Goal: Find specific page/section: Find specific page/section

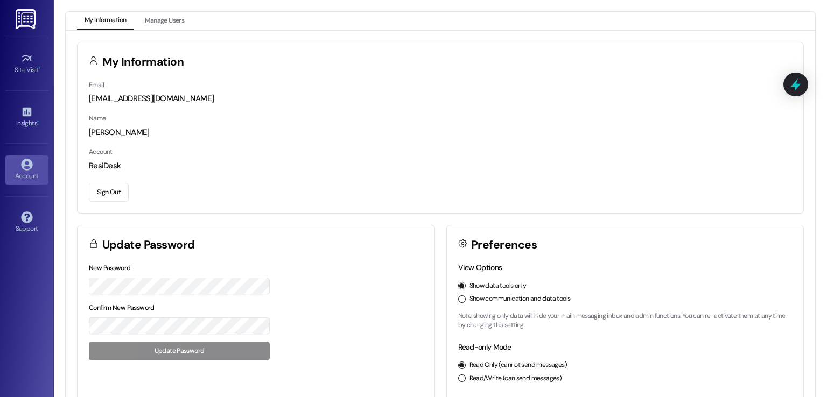
click at [459, 301] on button "Show communication and data tools" at bounding box center [462, 300] width 8 height 8
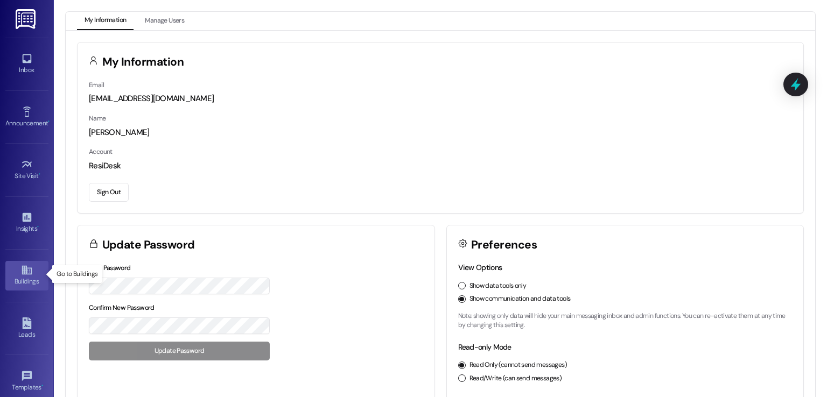
click at [25, 276] on div "Buildings" at bounding box center [27, 281] width 54 height 11
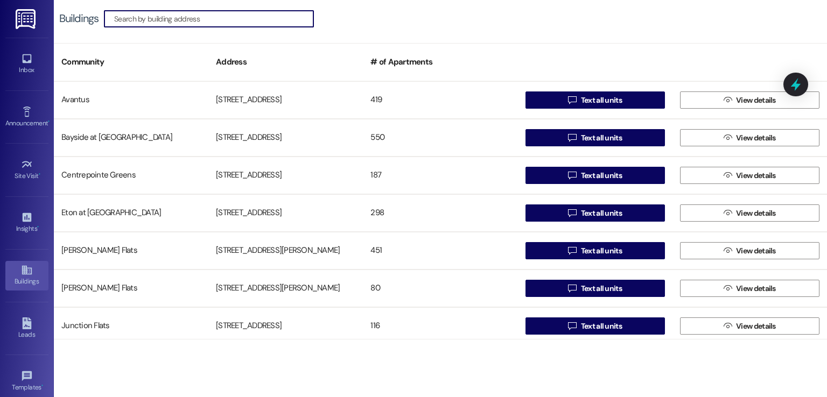
click at [225, 22] on input at bounding box center [213, 18] width 199 height 15
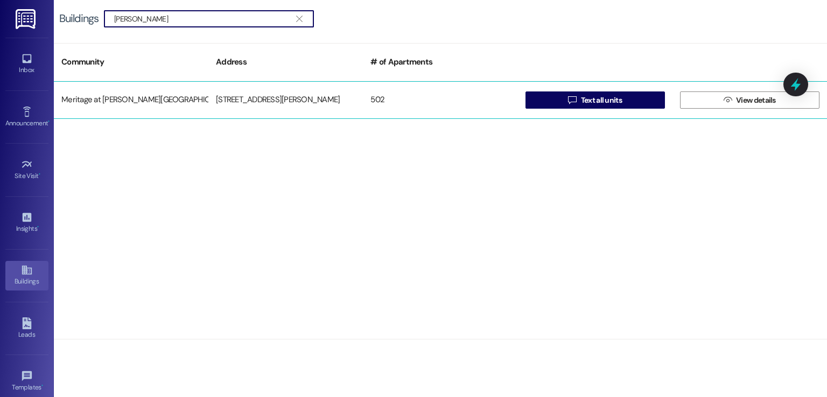
type input "[PERSON_NAME]"
click at [263, 95] on div "[STREET_ADDRESS][PERSON_NAME]" at bounding box center [285, 100] width 155 height 22
